Goal: Transaction & Acquisition: Download file/media

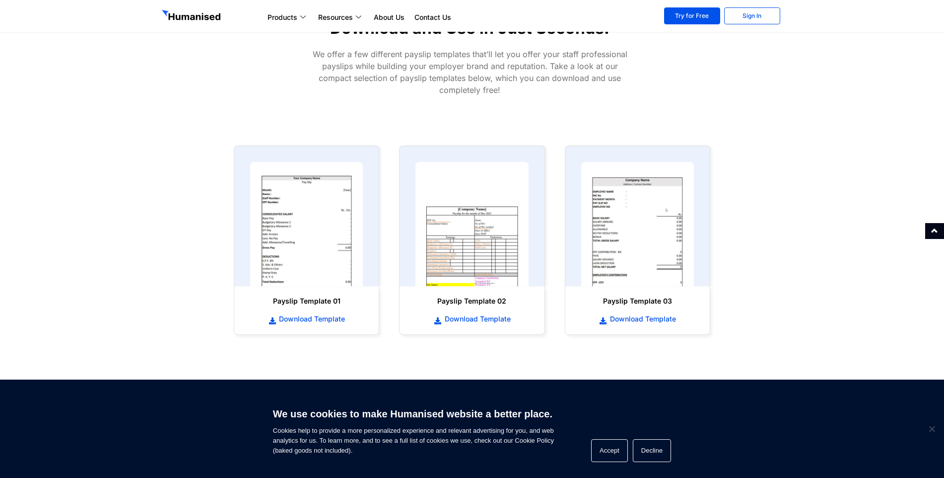
scroll to position [345, 0]
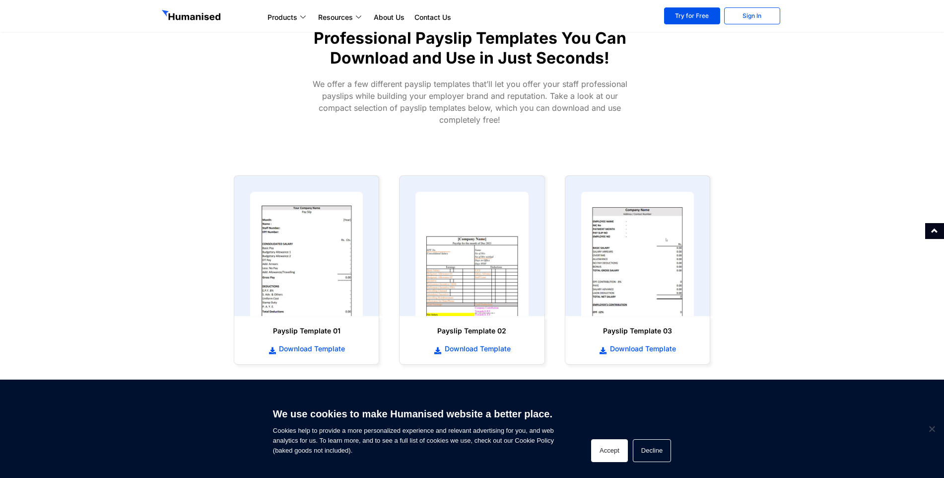
click at [620, 450] on button "Accept" at bounding box center [609, 450] width 37 height 23
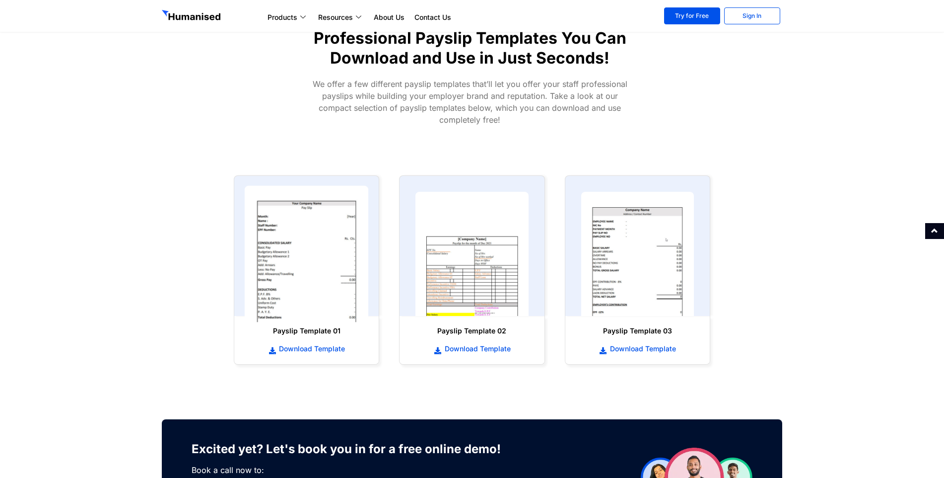
click at [309, 267] on img at bounding box center [307, 254] width 124 height 136
click at [311, 346] on span "Download Template" at bounding box center [310, 348] width 68 height 10
click at [311, 345] on span "Download Template" at bounding box center [310, 348] width 68 height 10
click at [469, 347] on span "Download Template" at bounding box center [476, 348] width 68 height 10
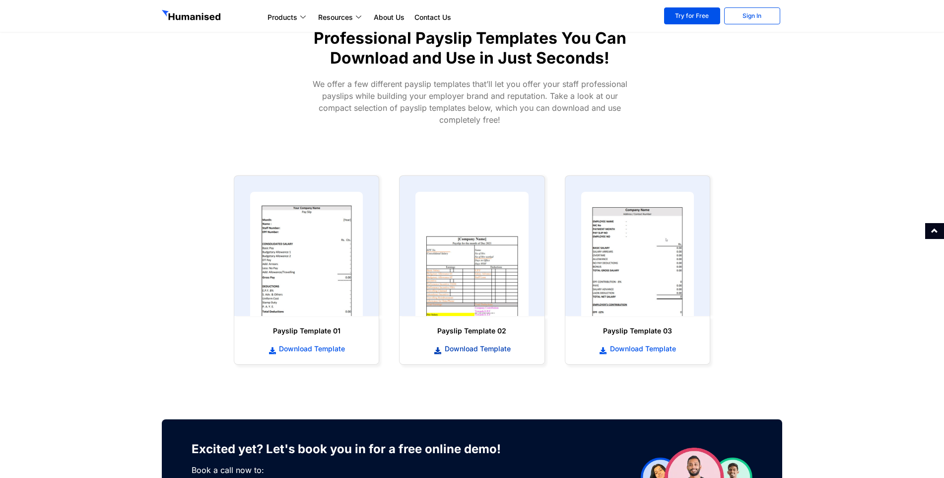
click at [469, 347] on span "Download Template" at bounding box center [476, 348] width 68 height 10
click at [470, 344] on span "Download Template" at bounding box center [476, 348] width 68 height 10
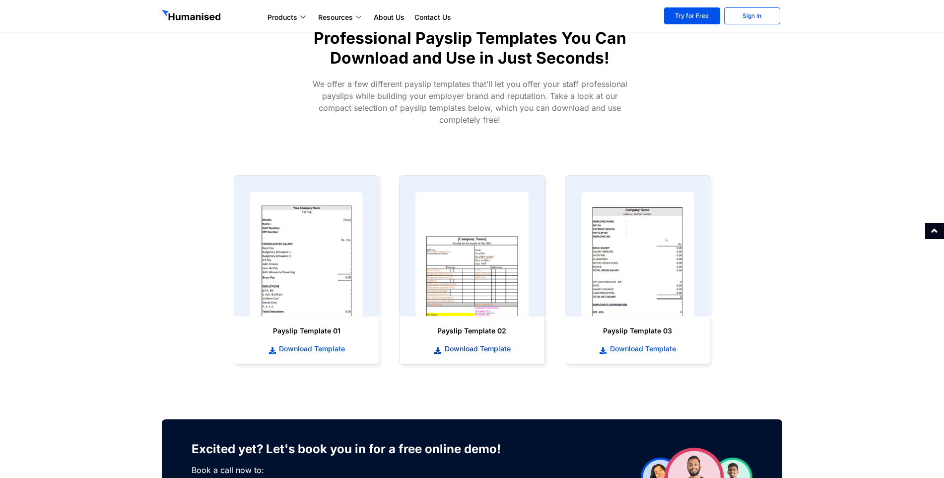
click at [470, 344] on span "Download Template" at bounding box center [476, 348] width 68 height 10
